Goal: Navigation & Orientation: Find specific page/section

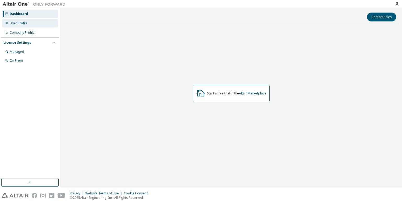
click at [19, 20] on div "User Profile" at bounding box center [30, 23] width 56 height 8
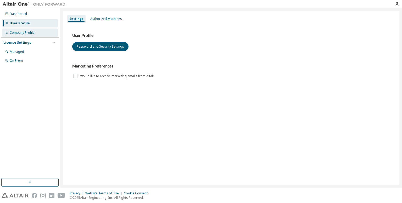
click at [35, 32] on div "Company Profile" at bounding box center [30, 33] width 56 height 8
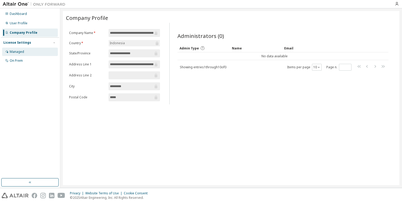
click at [30, 52] on div "Managed" at bounding box center [30, 52] width 56 height 8
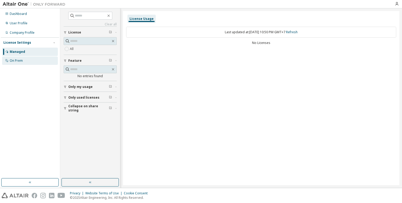
click at [34, 60] on div "On Prem" at bounding box center [30, 61] width 56 height 8
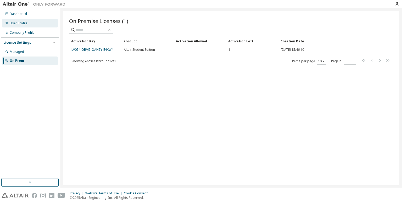
click at [47, 25] on div "User Profile" at bounding box center [30, 23] width 56 height 8
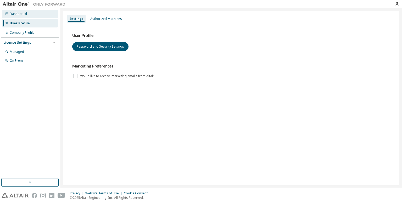
click at [33, 15] on div "Dashboard" at bounding box center [30, 14] width 56 height 8
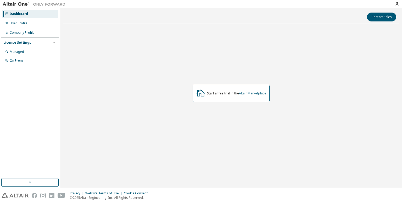
click at [258, 93] on link "Altair Marketplace" at bounding box center [252, 93] width 27 height 4
